Goal: Transaction & Acquisition: Purchase product/service

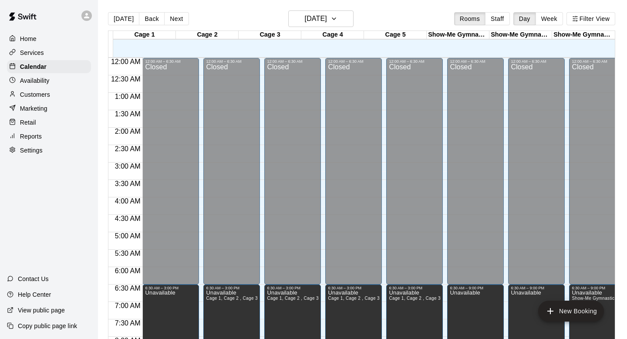
scroll to position [314, 0]
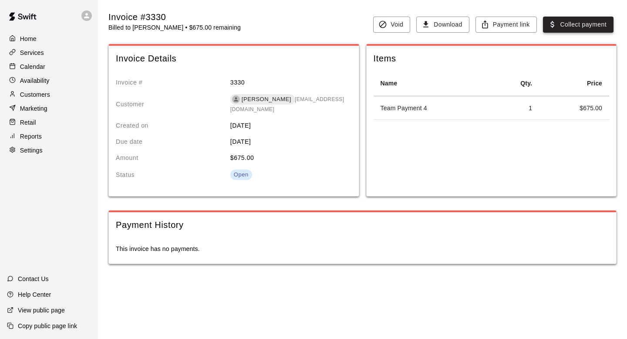
click at [571, 23] on button "Collect payment" at bounding box center [578, 25] width 71 height 16
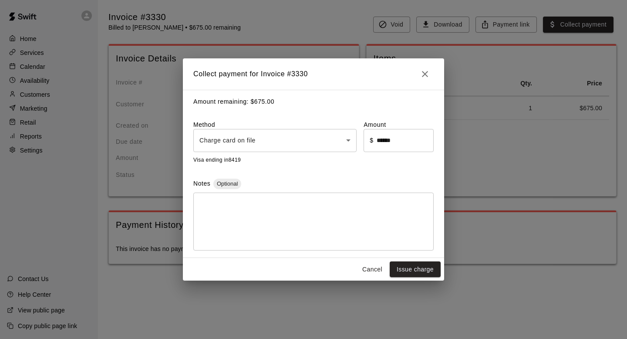
click at [258, 155] on div "Amount remaining: $ 675.00 Method Charge card on file **** ​ Amount ​ $ ****** …" at bounding box center [313, 174] width 261 height 168
click at [261, 144] on body "Home Services Calendar Availability Customers Marketing Retail Reports Settings…" at bounding box center [313, 140] width 627 height 281
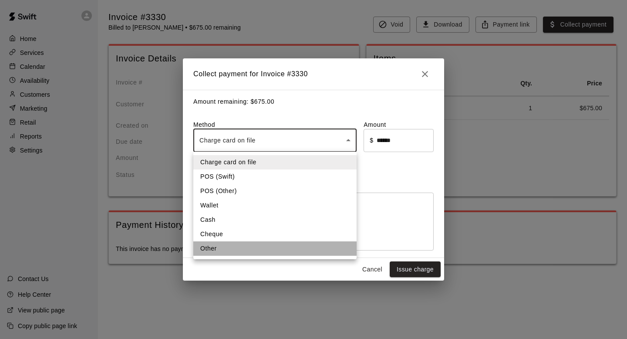
click at [233, 251] on li "Other" at bounding box center [274, 248] width 163 height 14
type input "*****"
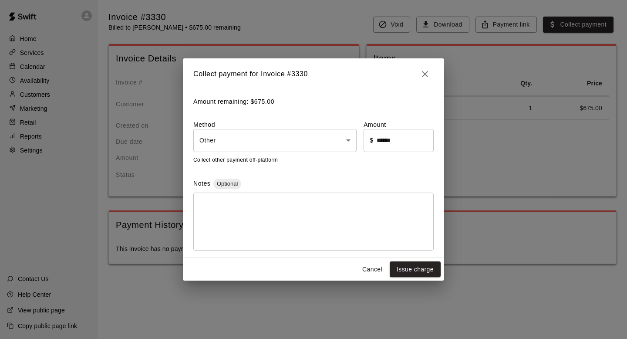
click at [342, 244] on div "* ​" at bounding box center [313, 222] width 241 height 58
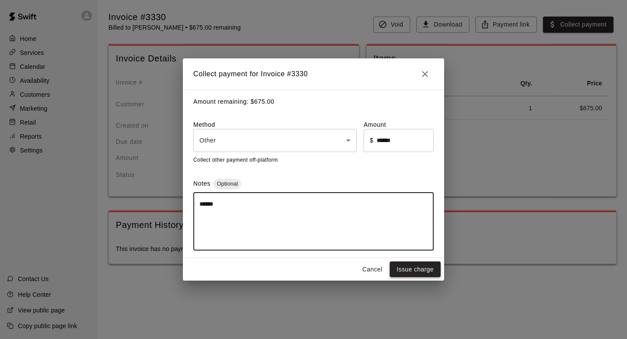
type textarea "*****"
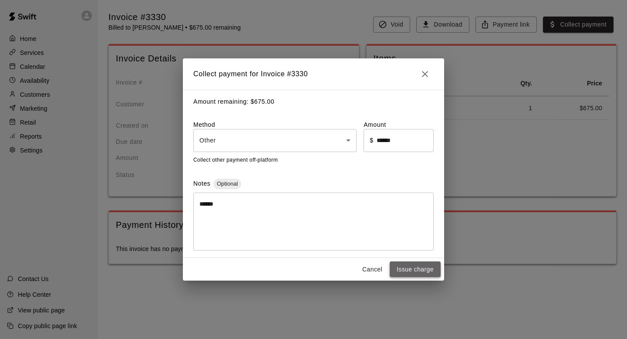
click at [431, 274] on button "Issue charge" at bounding box center [415, 269] width 51 height 16
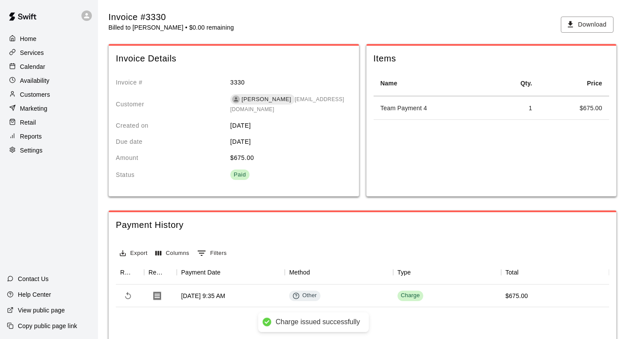
click at [47, 95] on p "Customers" at bounding box center [35, 94] width 30 height 9
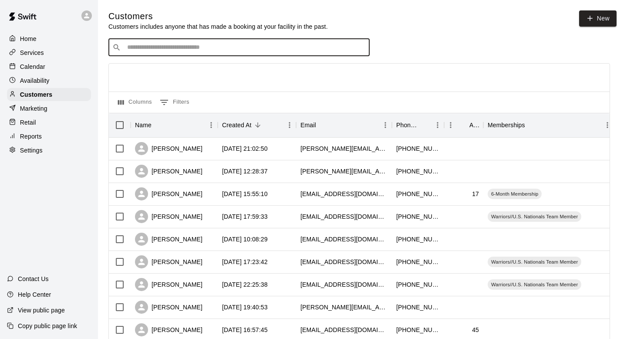
click at [219, 45] on input "Search customers by name or email" at bounding box center [245, 47] width 241 height 9
type input "*****"
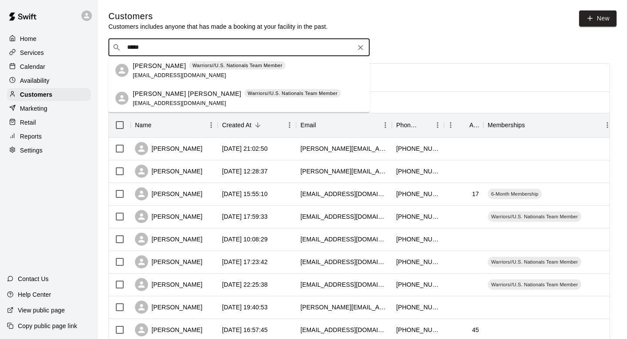
click at [228, 69] on div "Warriors//U.S. Nationals Team Member" at bounding box center [237, 65] width 97 height 9
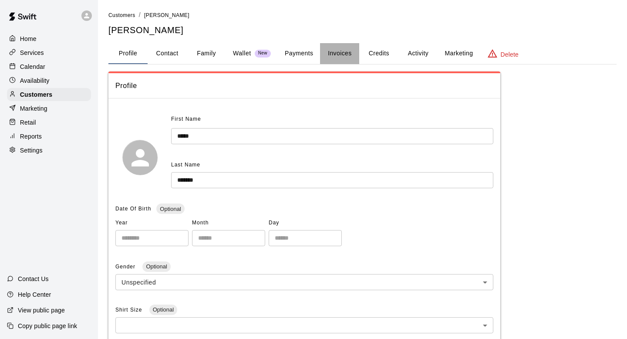
click at [342, 56] on button "Invoices" at bounding box center [339, 53] width 39 height 21
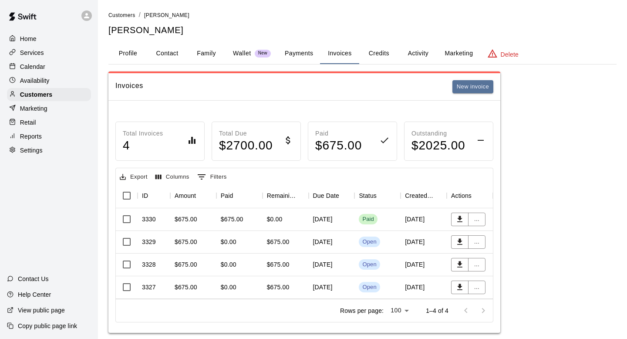
click at [313, 286] on div "September 30, 2025" at bounding box center [332, 287] width 46 height 23
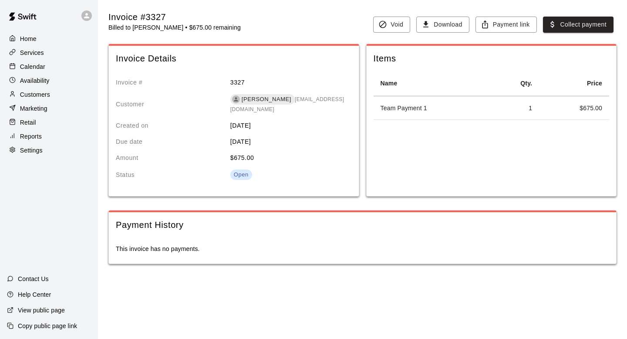
click at [558, 33] on div "Invoice #3327 Billed to Amber Hatcher • $675.00 remaining Void Download Payment…" at bounding box center [362, 144] width 508 height 268
click at [561, 30] on button "Collect payment" at bounding box center [578, 25] width 71 height 16
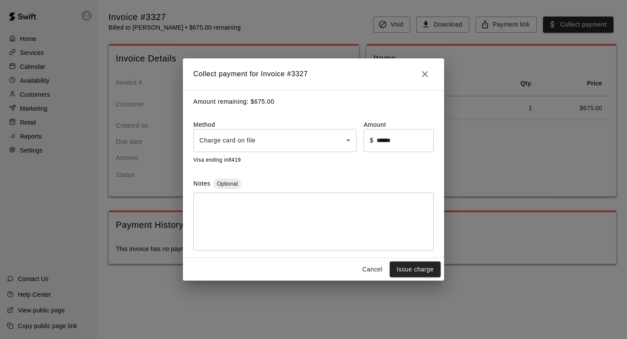
click at [281, 156] on div "Visa ending in 8419" at bounding box center [313, 160] width 241 height 9
click at [288, 143] on body "Home Services Calendar Availability Customers Marketing Retail Reports Settings…" at bounding box center [313, 140] width 627 height 281
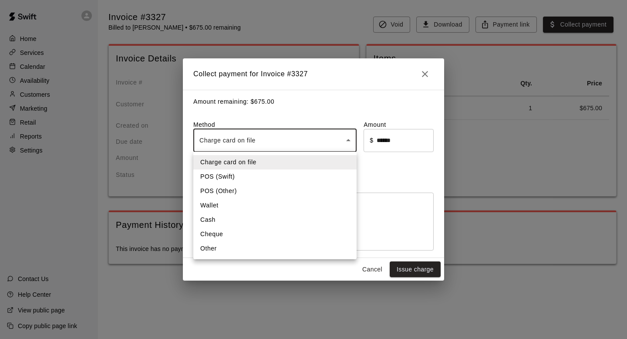
click at [249, 250] on li "Other" at bounding box center [274, 248] width 163 height 14
type input "*****"
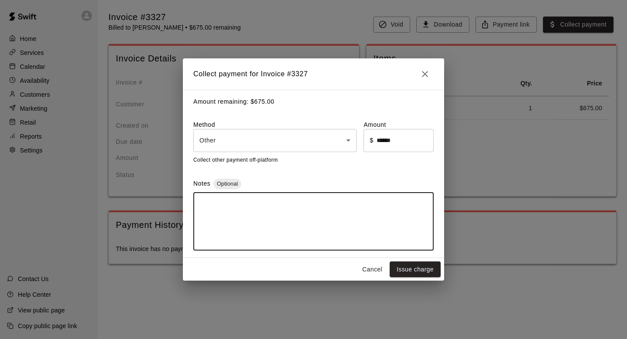
click at [258, 224] on textarea at bounding box center [314, 222] width 228 height 44
type textarea "*"
type textarea "*****"
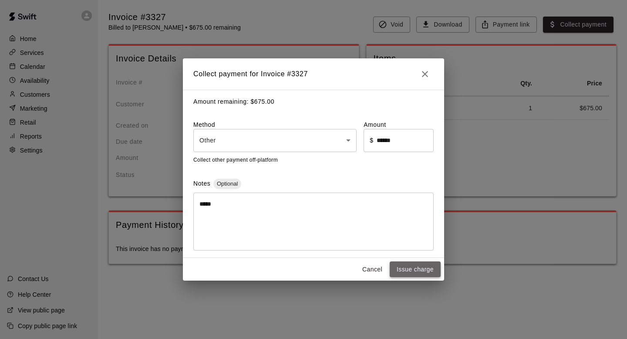
click at [420, 263] on button "Issue charge" at bounding box center [415, 269] width 51 height 16
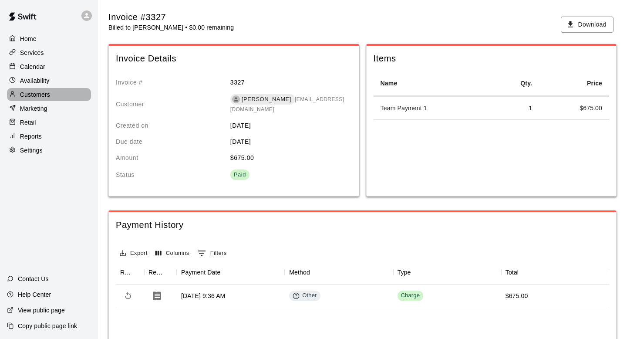
click at [37, 90] on p "Customers" at bounding box center [35, 94] width 30 height 9
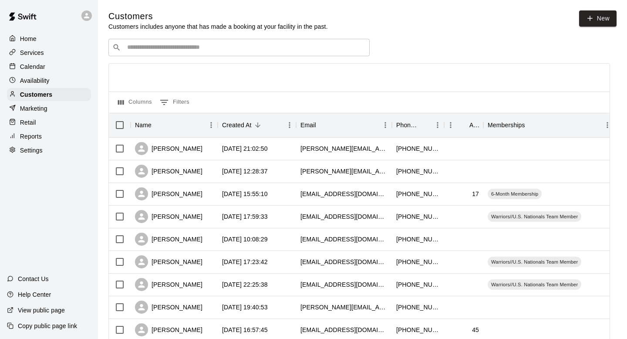
click at [423, 47] on div "​ ​" at bounding box center [359, 47] width 502 height 17
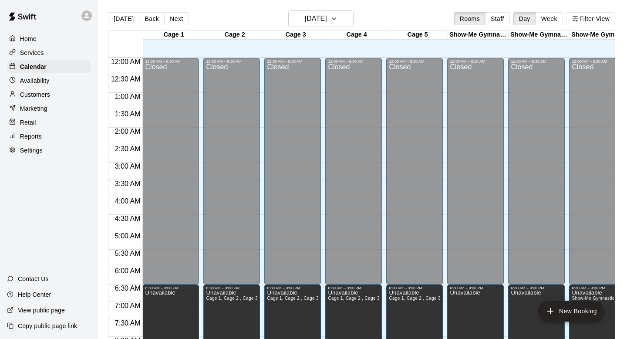
scroll to position [314, 0]
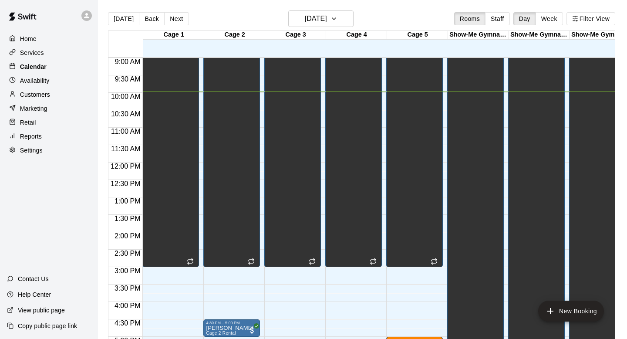
click at [51, 72] on div "Calendar" at bounding box center [49, 66] width 84 height 13
click at [48, 99] on div "Customers" at bounding box center [49, 94] width 84 height 13
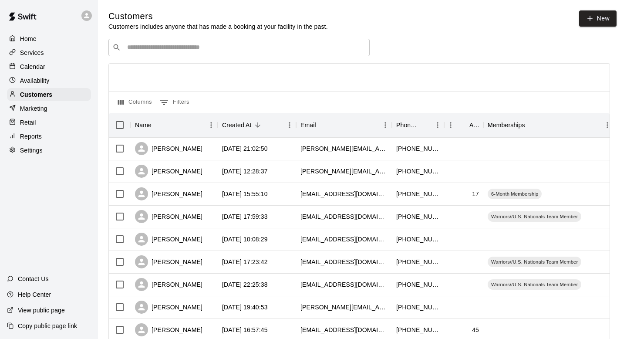
click at [168, 46] on input "Search customers by name or email" at bounding box center [245, 47] width 241 height 9
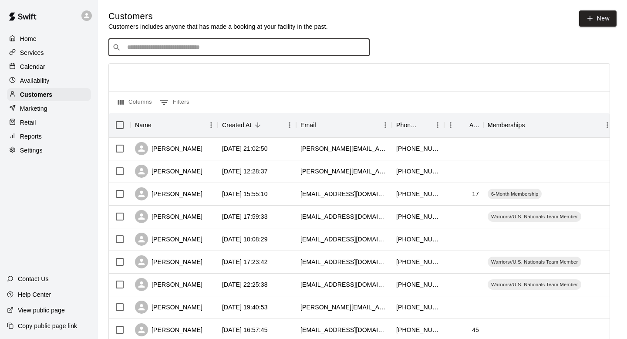
click at [207, 48] on input "Search customers by name or email" at bounding box center [245, 47] width 241 height 9
type input "*******"
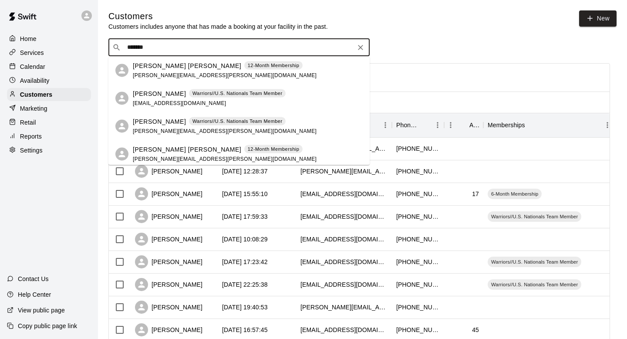
click at [156, 91] on p "Talia Jackson" at bounding box center [159, 93] width 53 height 9
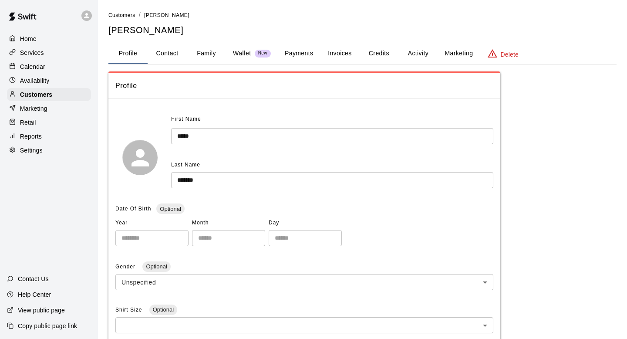
click at [331, 56] on button "Invoices" at bounding box center [339, 53] width 39 height 21
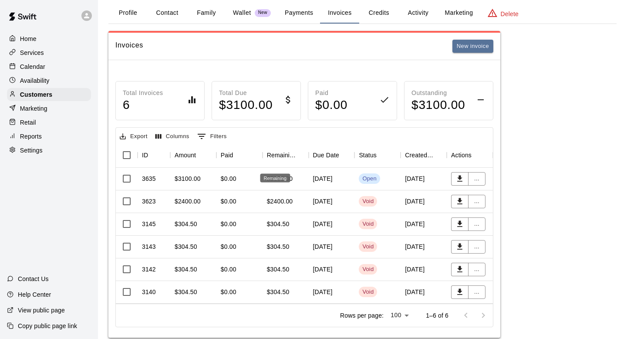
scroll to position [47, 0]
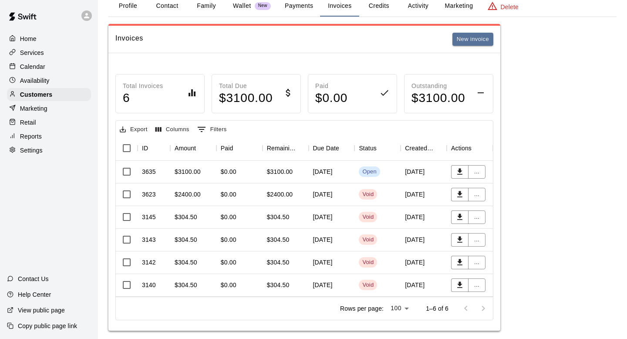
click at [256, 173] on div "$0.00" at bounding box center [240, 172] width 46 height 23
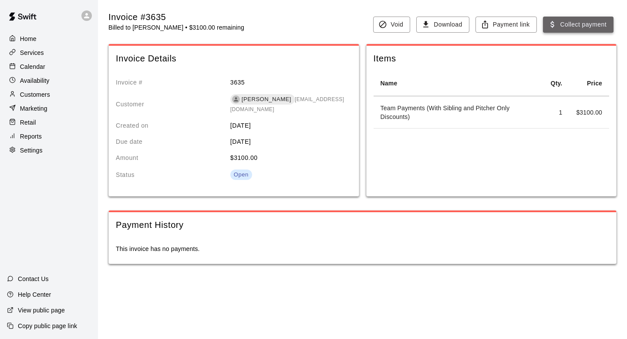
click at [556, 20] on icon "button" at bounding box center [553, 24] width 9 height 9
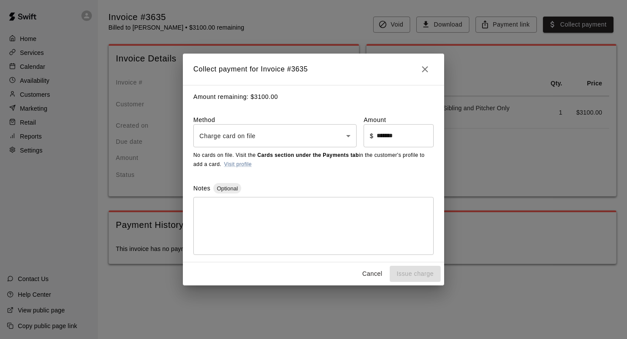
click at [266, 123] on label "Method" at bounding box center [274, 119] width 163 height 9
click at [258, 132] on body "Home Services Calendar Availability Customers Marketing Retail Reports Settings…" at bounding box center [313, 140] width 627 height 281
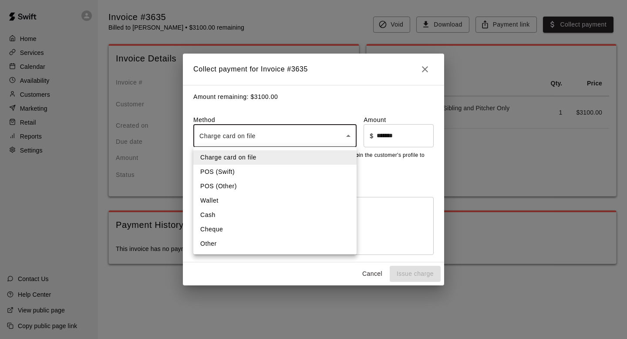
click at [227, 232] on li "Cheque" at bounding box center [274, 229] width 163 height 14
type input "******"
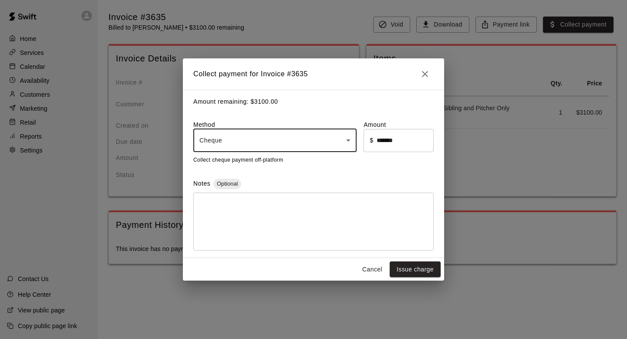
click at [288, 206] on textarea at bounding box center [314, 222] width 228 height 44
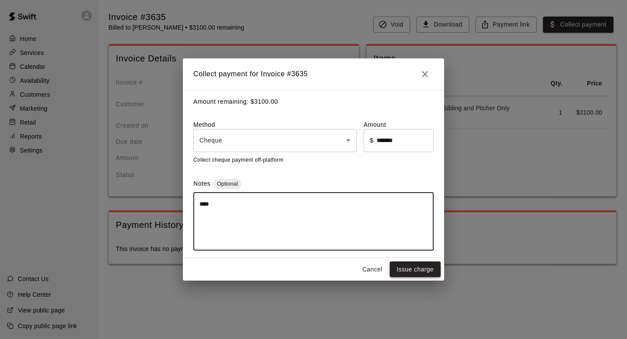
type textarea "****"
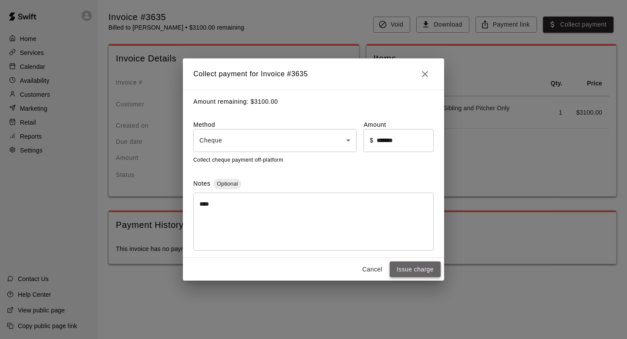
click at [402, 267] on button "Issue charge" at bounding box center [415, 269] width 51 height 16
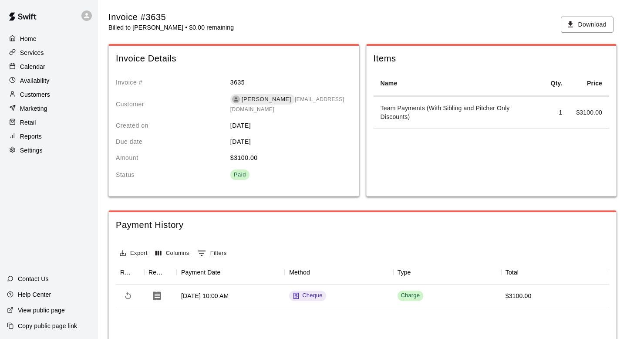
click at [363, 201] on div "Invoice Details Invoice # 3635 Customer [PERSON_NAME] [EMAIL_ADDRESS][DOMAIN_NA…" at bounding box center [362, 123] width 508 height 159
click at [219, 19] on div "Invoice #3635" at bounding box center [170, 17] width 125 height 12
click at [306, 14] on div "Invoice #3635 Billed to [PERSON_NAME] • $0.00 remaining Download" at bounding box center [362, 21] width 508 height 22
